Goal: Transaction & Acquisition: Purchase product/service

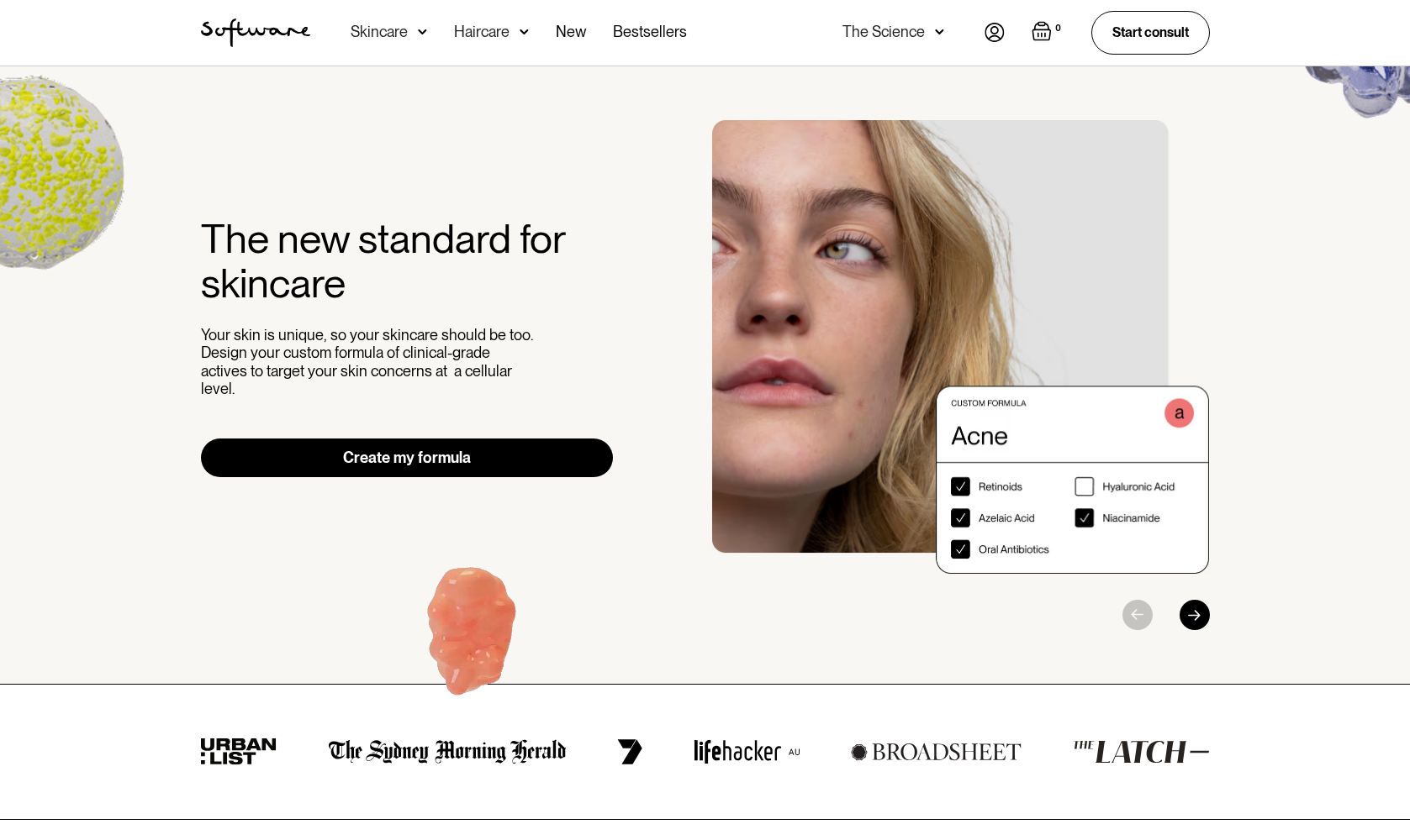
click at [876, 29] on div "The Science" at bounding box center [883, 31] width 82 height 17
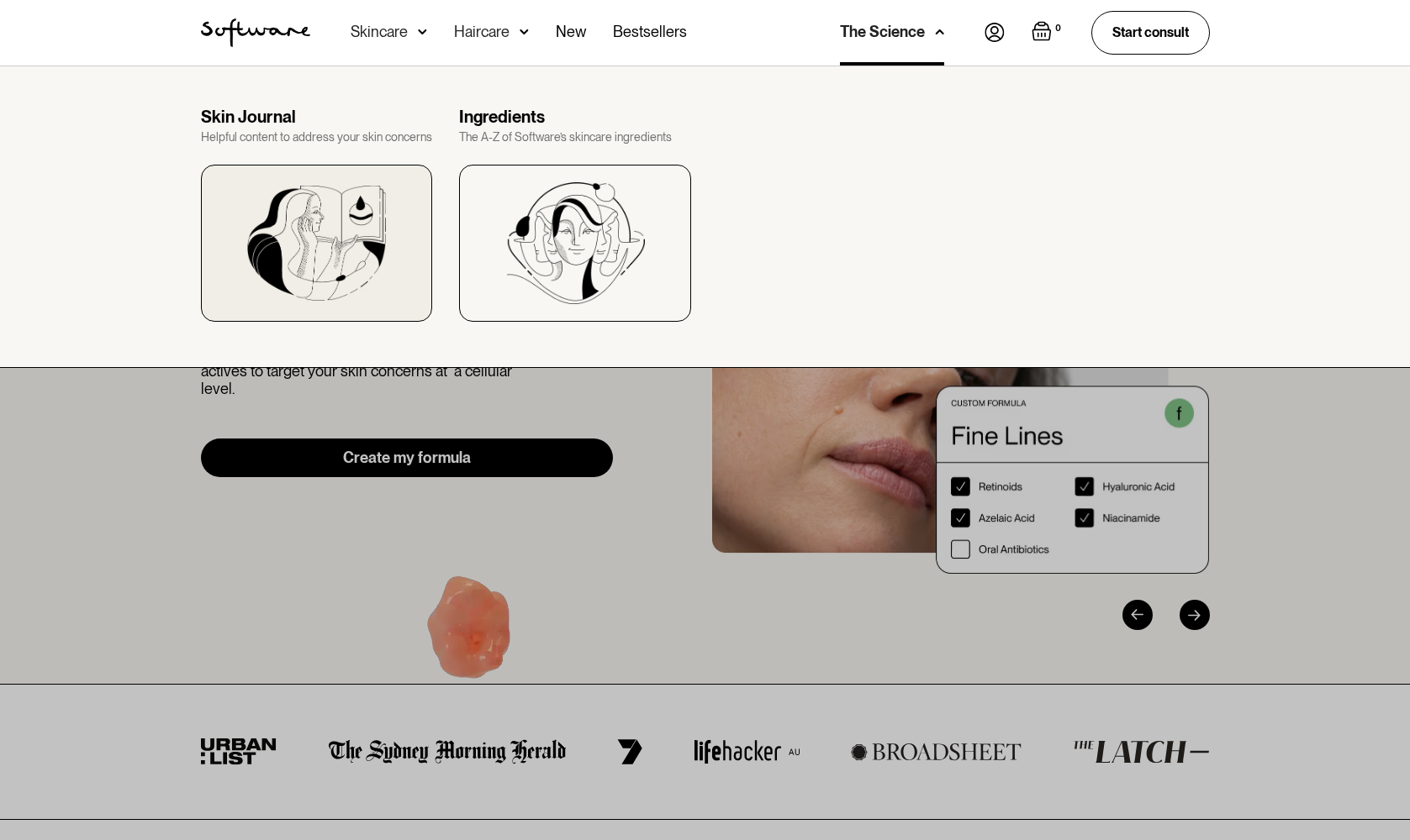
click at [338, 235] on img at bounding box center [316, 244] width 138 height 115
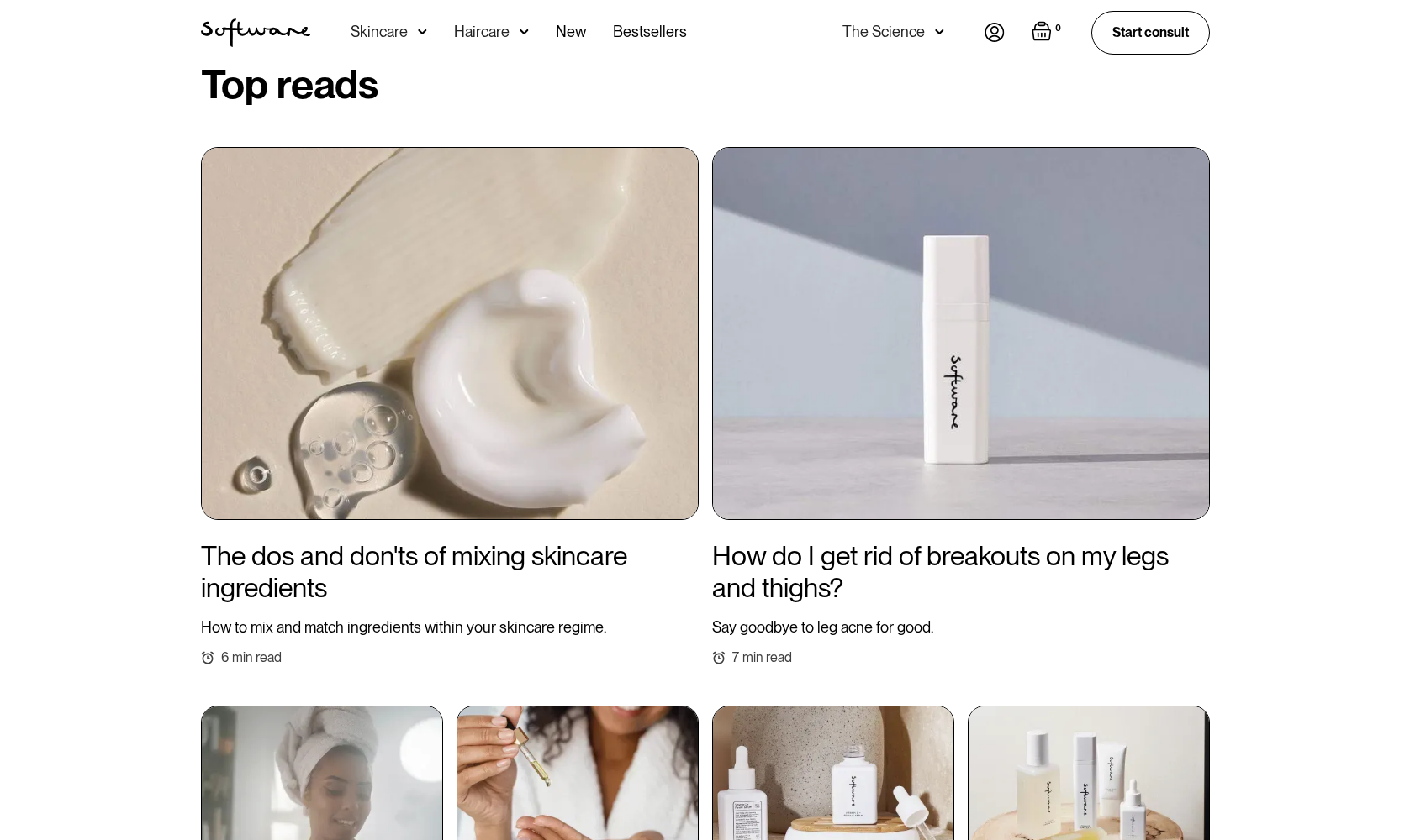
scroll to position [871, 0]
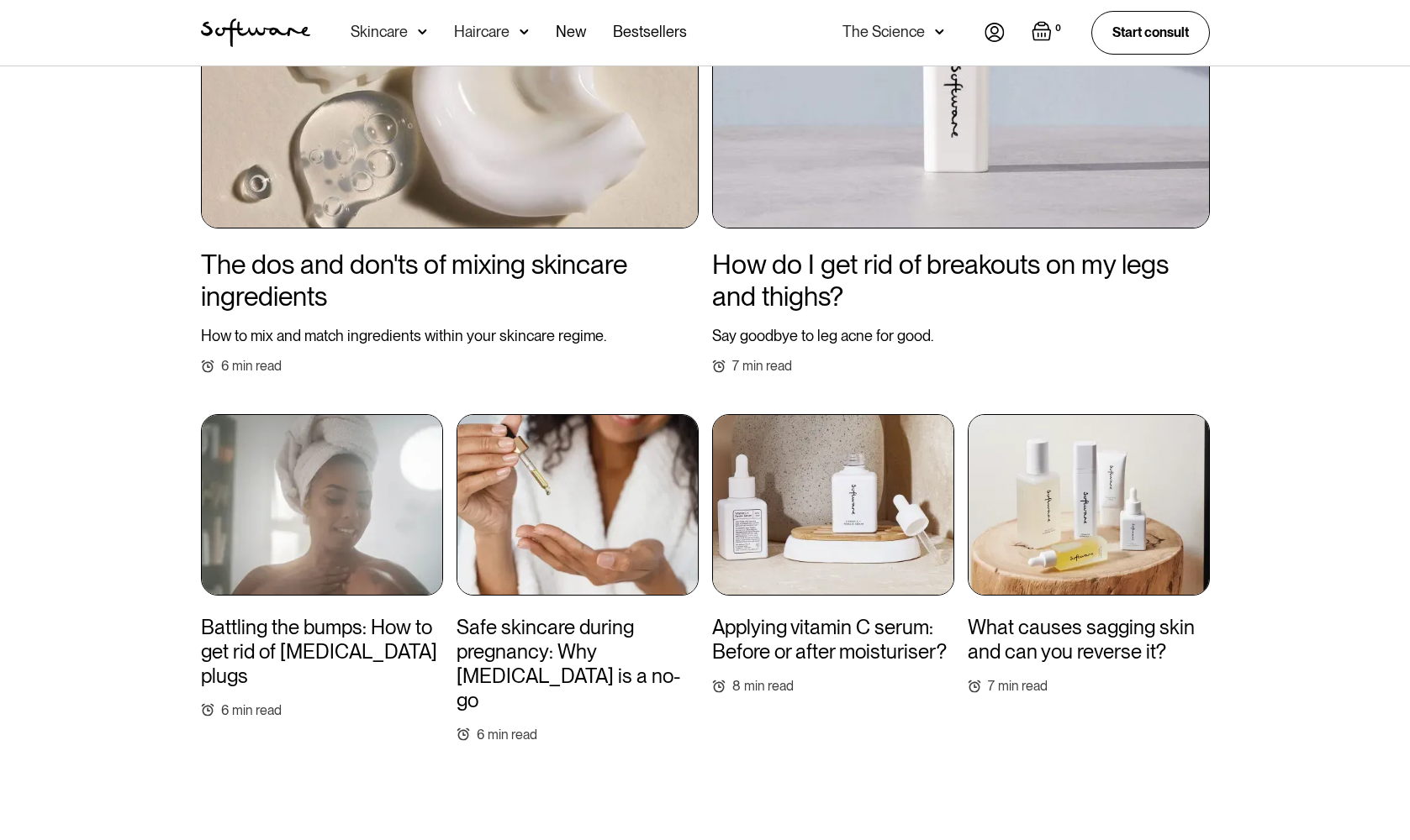
click at [376, 27] on div "Skincare" at bounding box center [378, 31] width 57 height 17
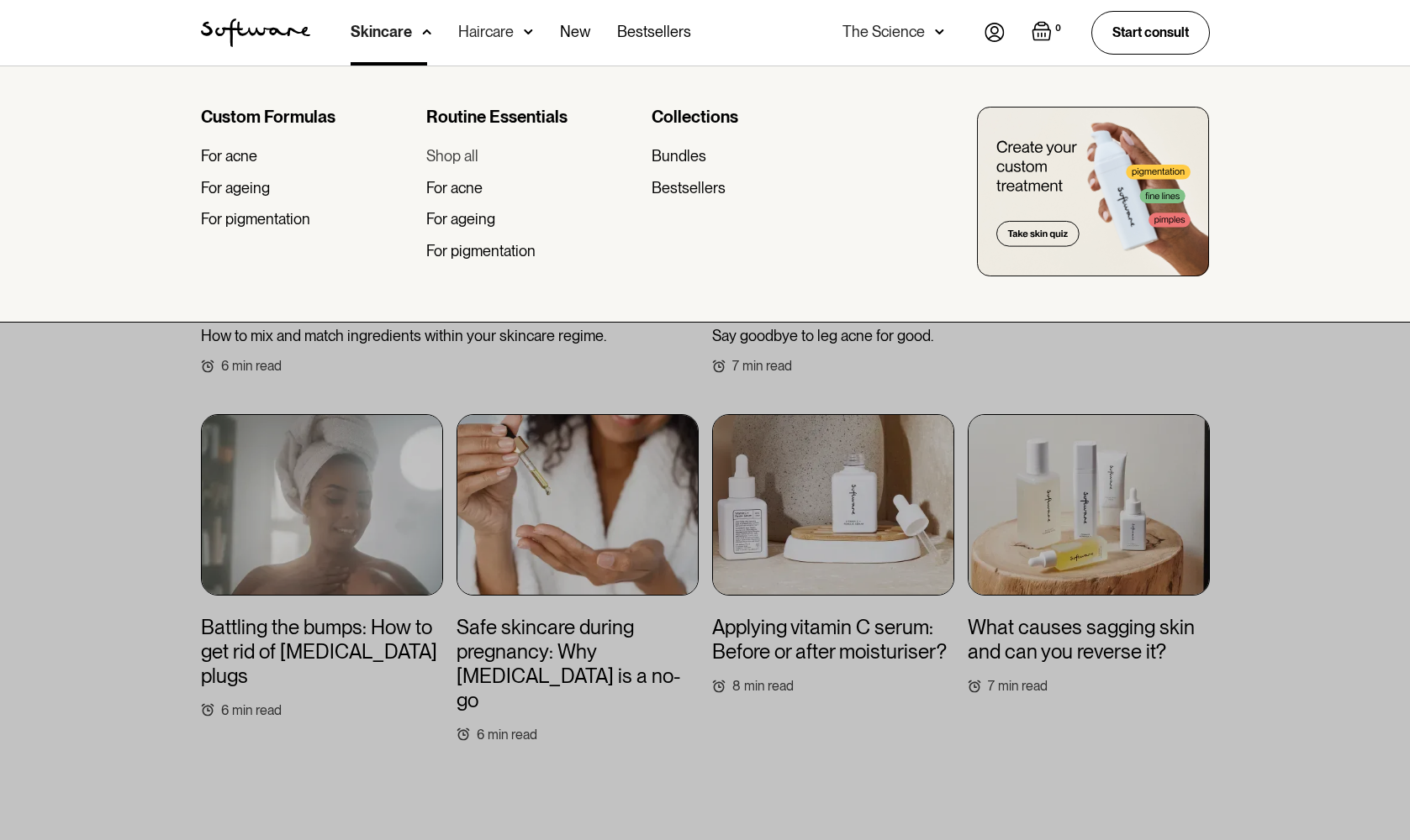
click at [460, 155] on div "Shop all" at bounding box center [453, 155] width 52 height 18
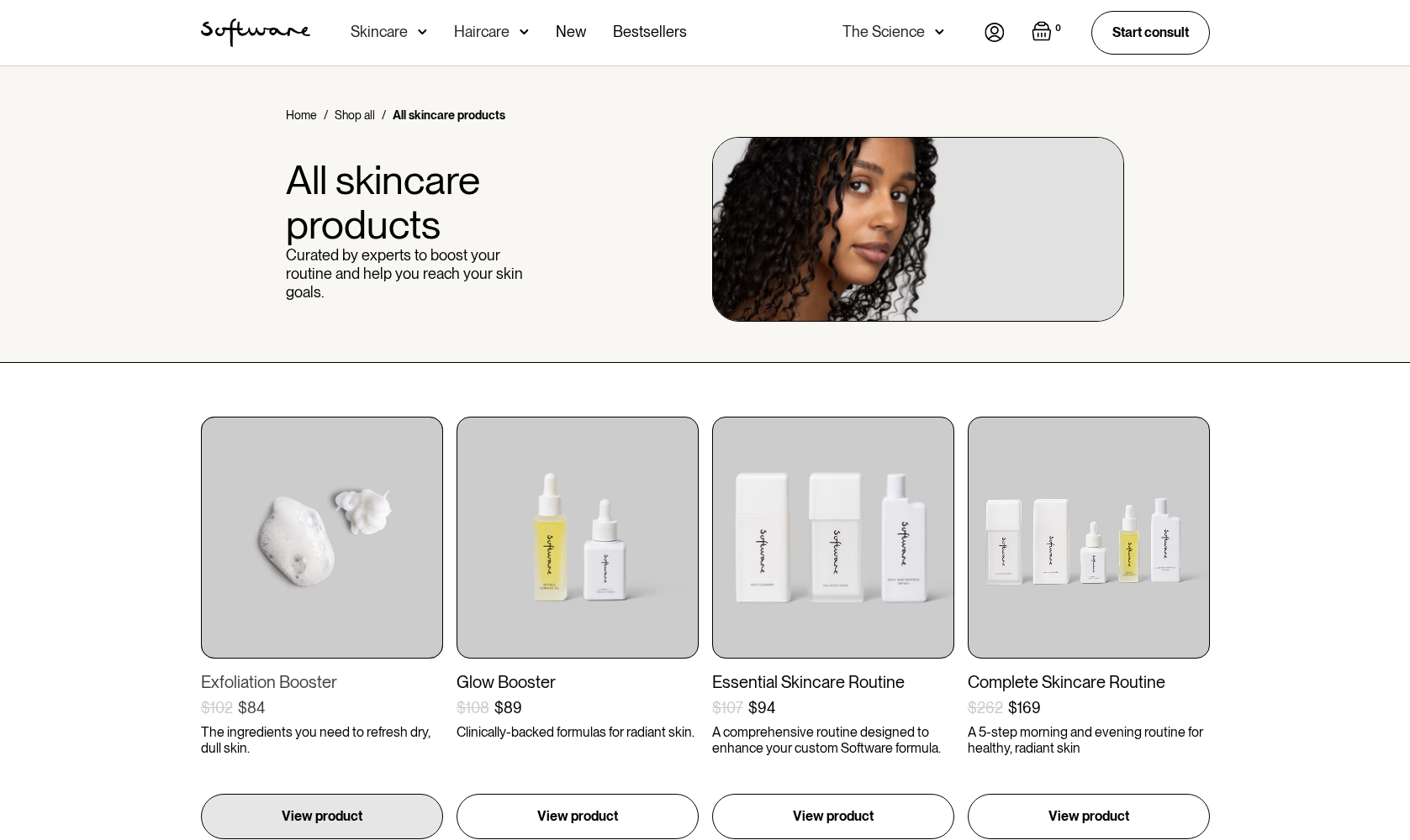
click at [309, 578] on img at bounding box center [321, 537] width 242 height 242
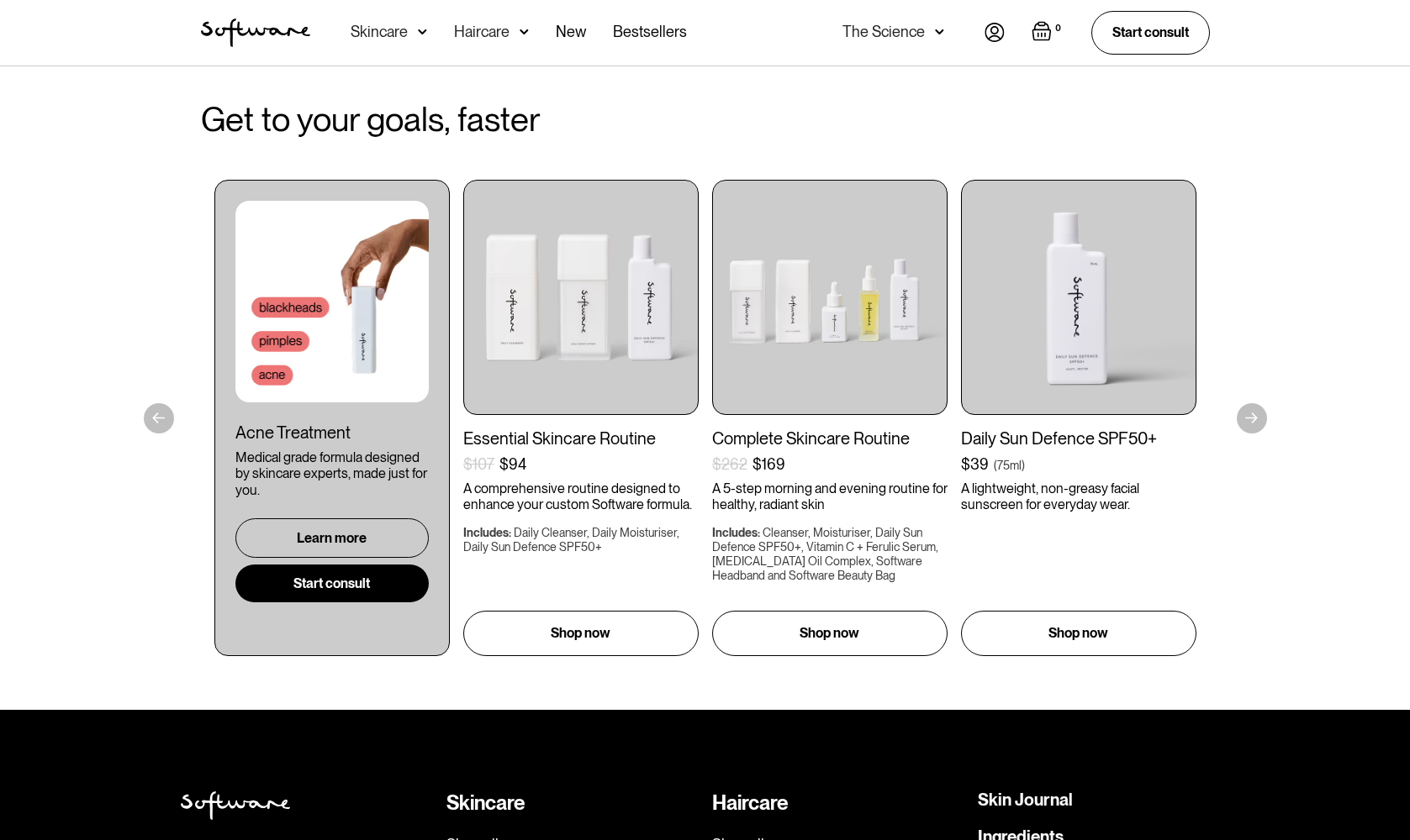
scroll to position [3620, 0]
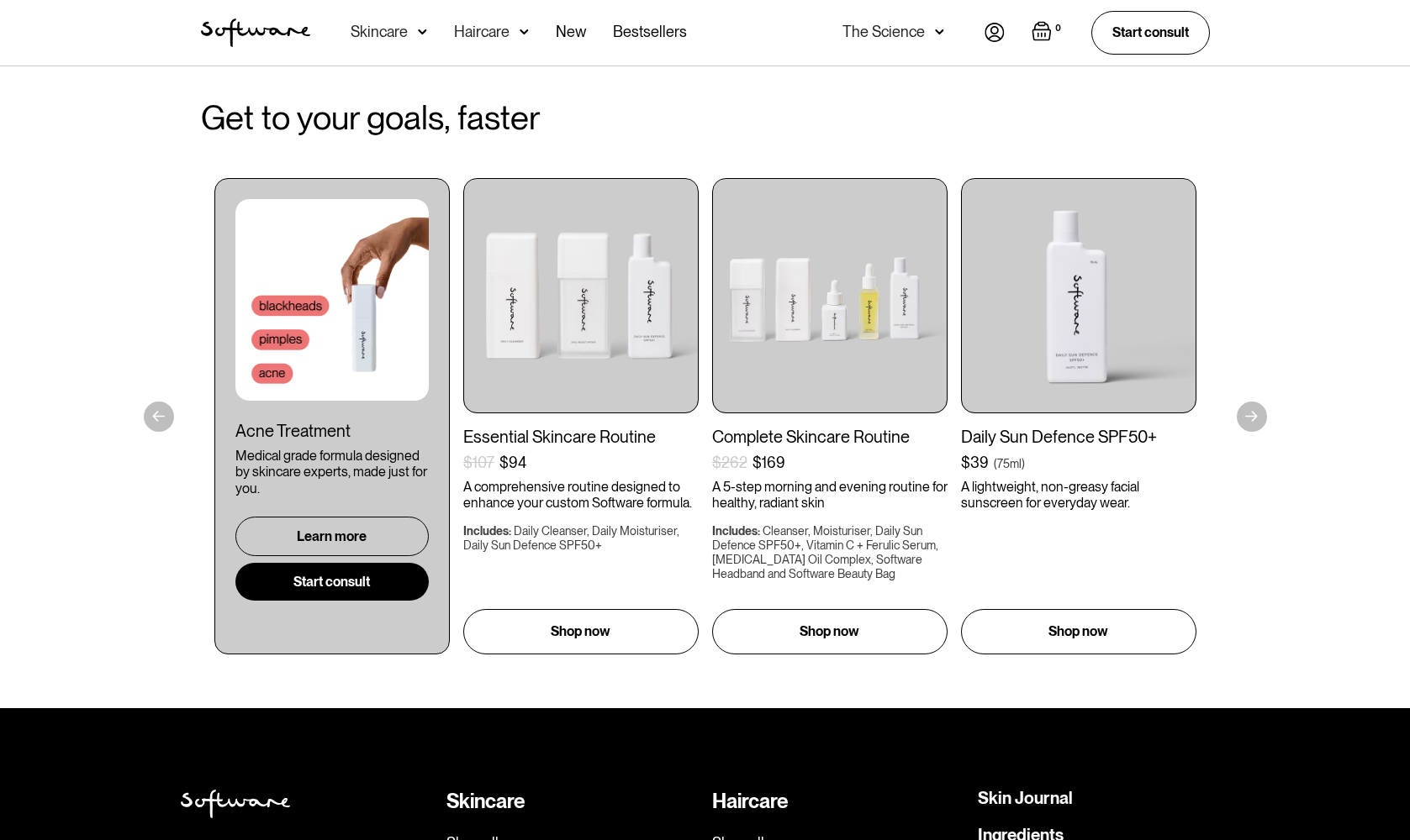
drag, startPoint x: 255, startPoint y: 34, endPoint x: 351, endPoint y: 43, distance: 96.4
click at [255, 34] on img "home" at bounding box center [255, 32] width 109 height 29
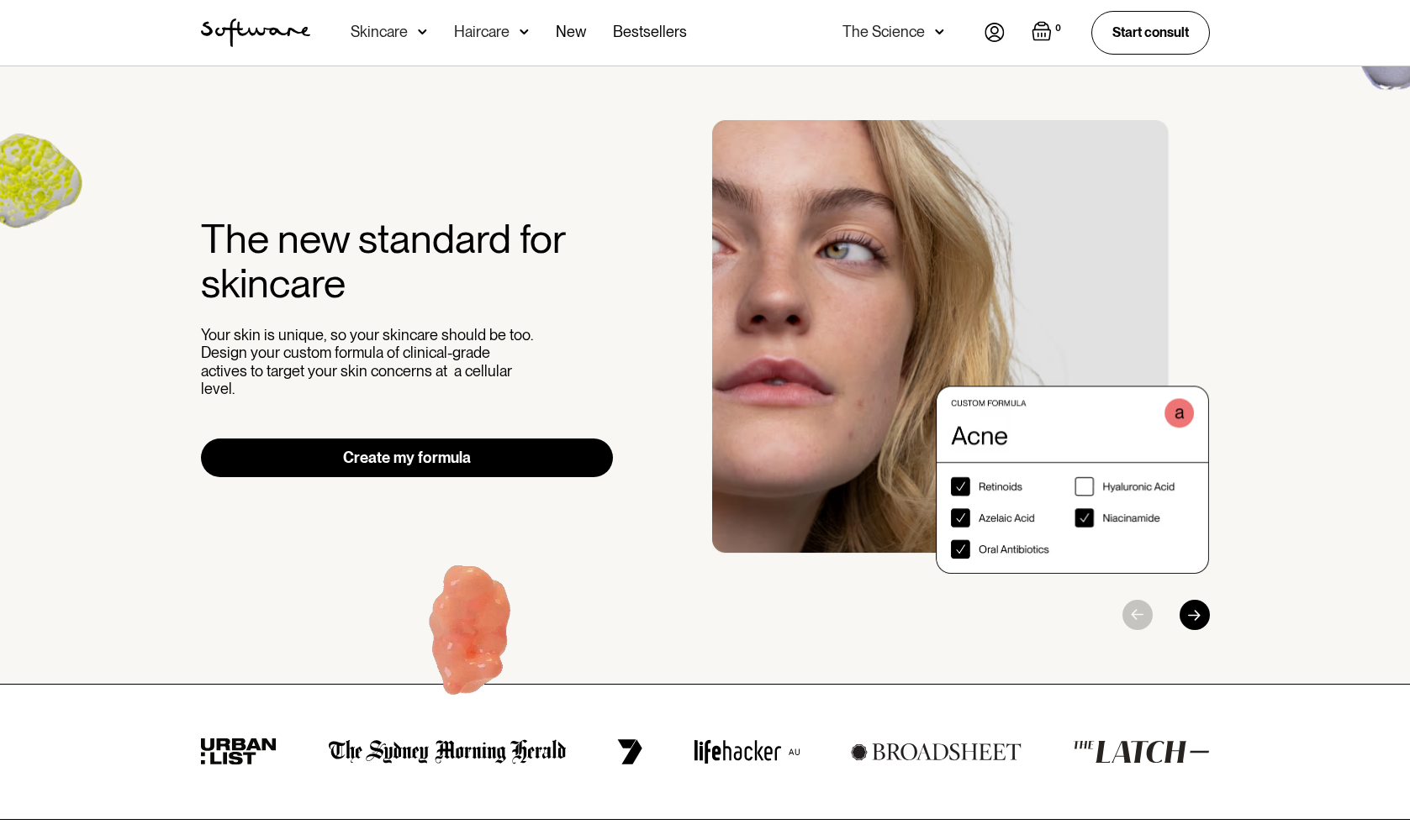
click at [516, 438] on link "Create my formula" at bounding box center [407, 458] width 413 height 38
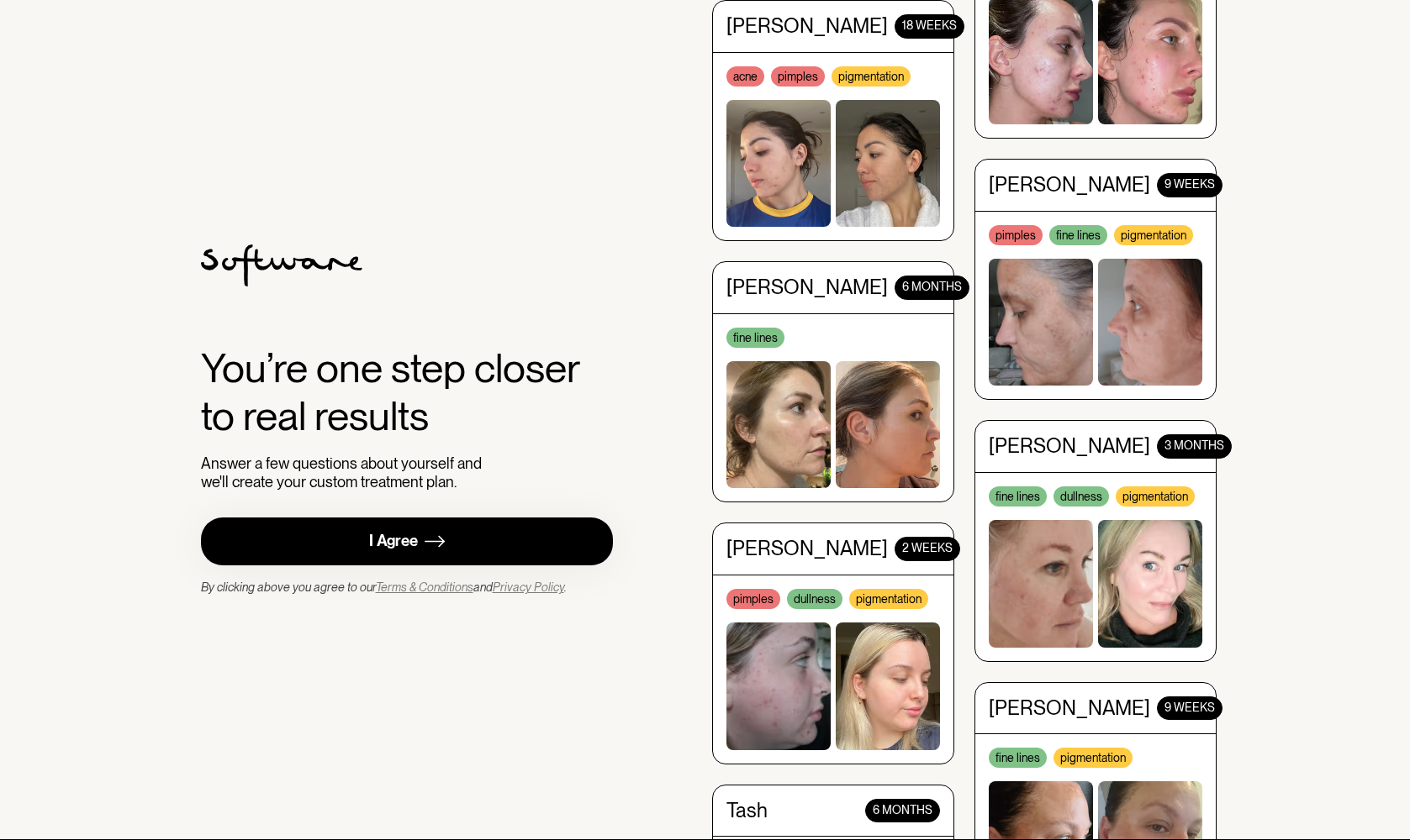
click at [515, 527] on link "I Agree" at bounding box center [407, 541] width 413 height 48
